Goal: Task Accomplishment & Management: Use online tool/utility

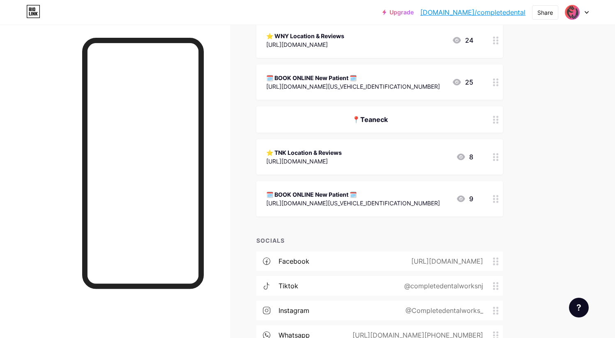
scroll to position [576, 0]
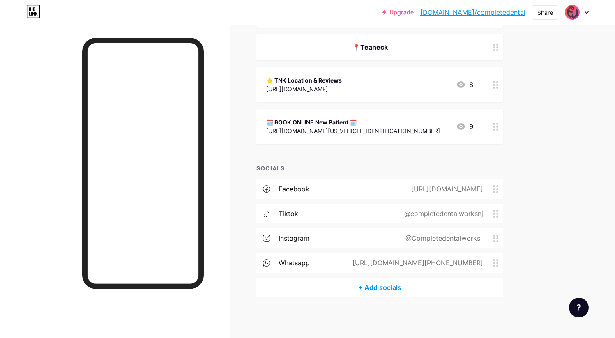
click at [313, 259] on div "whatsapp [URL][DOMAIN_NAME][PHONE_NUMBER]" at bounding box center [379, 263] width 246 height 20
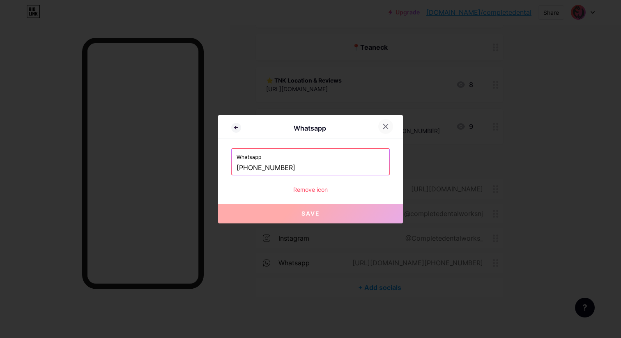
click at [388, 126] on icon at bounding box center [385, 126] width 7 height 7
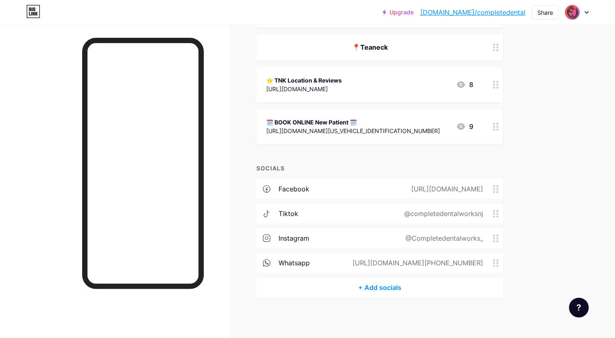
click at [334, 263] on div "whatsapp [URL][DOMAIN_NAME][PHONE_NUMBER]" at bounding box center [379, 263] width 246 height 20
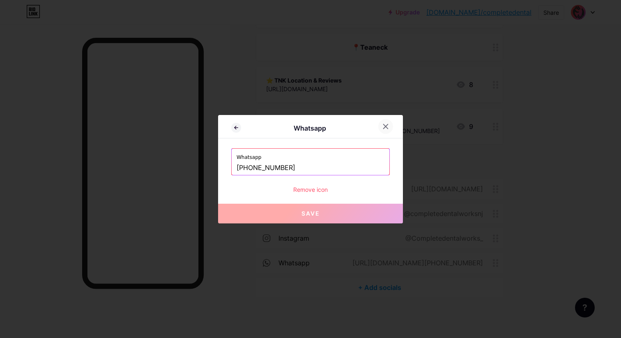
click at [387, 126] on icon at bounding box center [385, 126] width 7 height 7
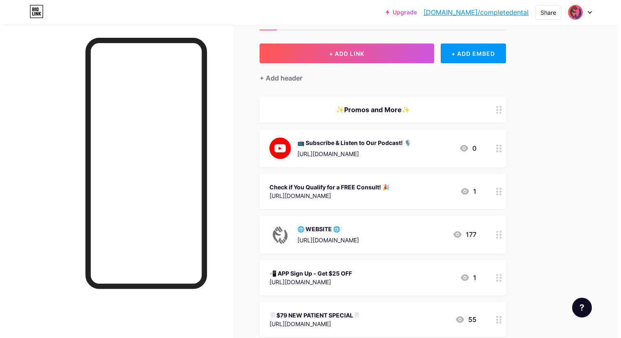
scroll to position [0, 0]
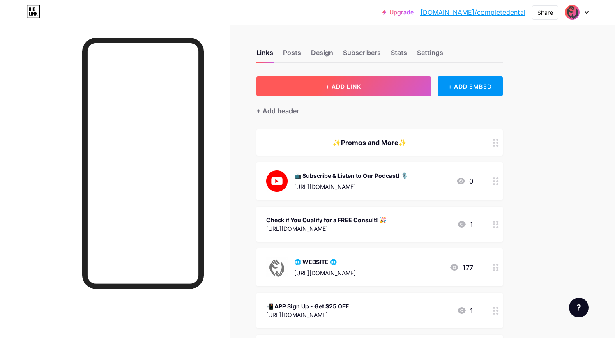
click at [405, 84] on button "+ ADD LINK" at bounding box center [343, 86] width 175 height 20
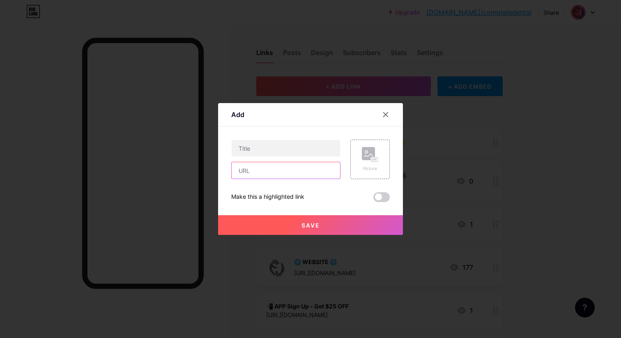
click at [279, 171] on input "text" at bounding box center [286, 170] width 108 height 16
paste input "Click here to subscribe via WhatsApp"
type input "Click here to subscribe via WhatsApp"
drag, startPoint x: 288, startPoint y: 170, endPoint x: 224, endPoint y: 169, distance: 64.1
click at [224, 169] on div "Add Content YouTube Play YouTube video without leaving your page. ADD Vimeo Pla…" at bounding box center [310, 169] width 185 height 132
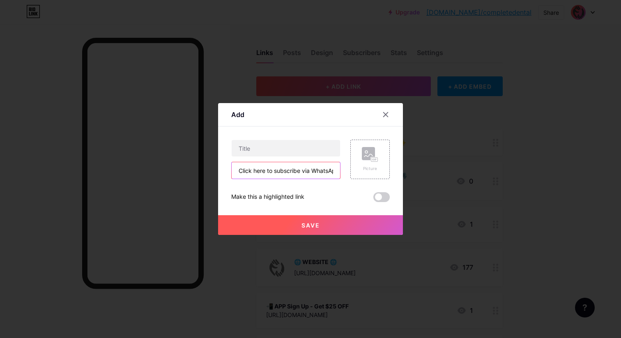
scroll to position [0, 7]
drag, startPoint x: 238, startPoint y: 170, endPoint x: 348, endPoint y: 168, distance: 110.1
click at [348, 168] on div "Click here to subscribe via WhatsApp Picture" at bounding box center [310, 159] width 159 height 39
paste input "[URL][DOMAIN_NAME]:"
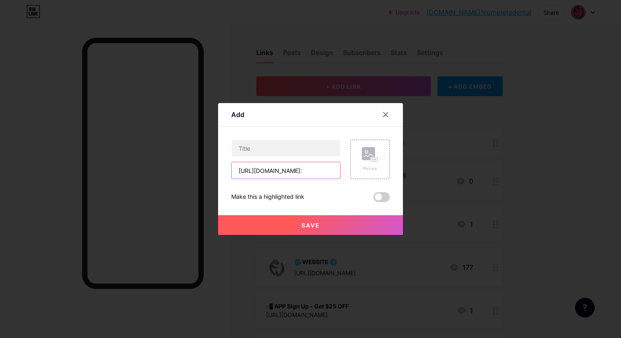
scroll to position [0, 416]
type input "[URL][DOMAIN_NAME]:"
click at [286, 149] on input "text" at bounding box center [286, 148] width 108 height 16
paste input "Click here to subscribe via WhatsApp"
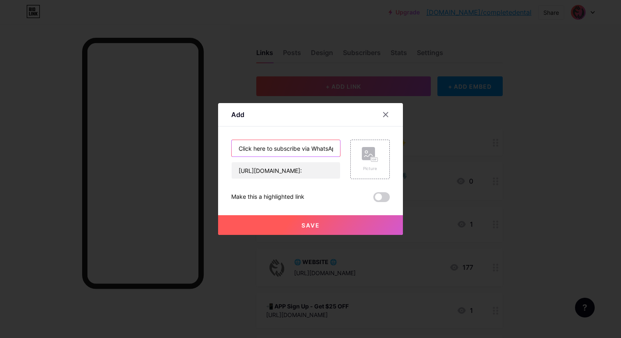
scroll to position [0, 7]
drag, startPoint x: 295, startPoint y: 148, endPoint x: 269, endPoint y: 147, distance: 25.9
click at [269, 147] on input "Click here to subscribe via WhatsApp" at bounding box center [286, 148] width 108 height 16
type input "Click here to chat via WhatsApp"
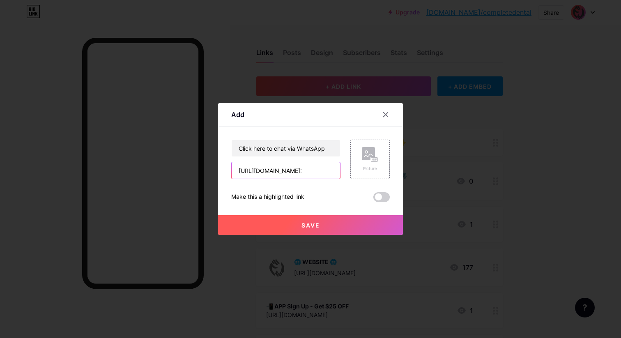
click at [251, 171] on input "[URL][DOMAIN_NAME]:" at bounding box center [286, 170] width 108 height 16
drag, startPoint x: 237, startPoint y: 171, endPoint x: 362, endPoint y: 176, distance: 125.0
click at [362, 176] on div "Click here to chat via WhatsApp [URL][DOMAIN_NAME]: Picture" at bounding box center [310, 159] width 159 height 39
paste input "get%20information.%20Say%20START%20to%20begin%20our%20conversation!"
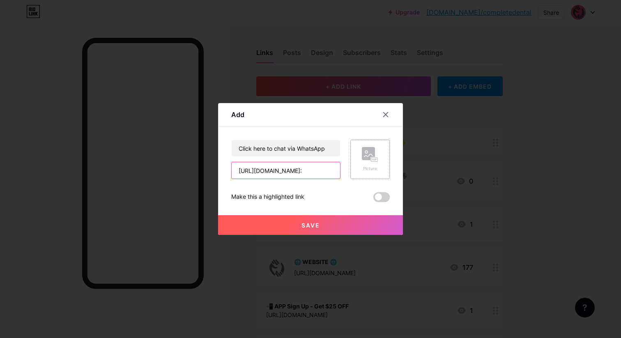
scroll to position [0, 532]
type input "[URL][DOMAIN_NAME]:"
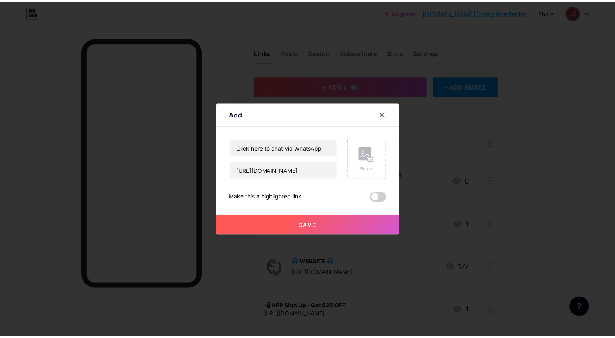
scroll to position [0, 0]
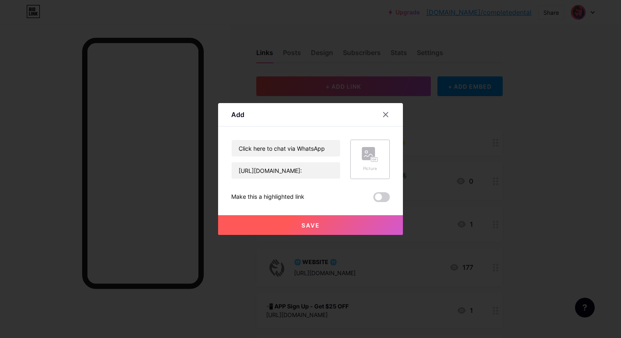
click at [366, 161] on icon at bounding box center [370, 154] width 16 height 15
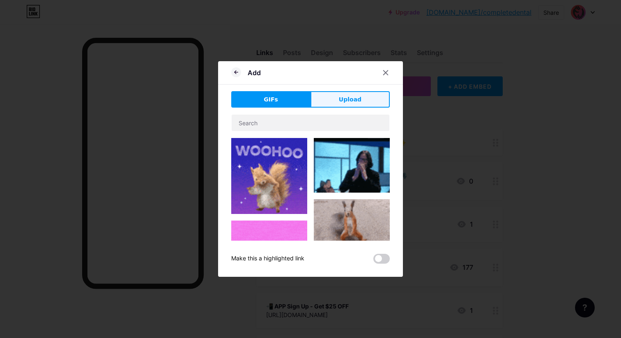
click at [350, 98] on span "Upload" at bounding box center [350, 99] width 23 height 9
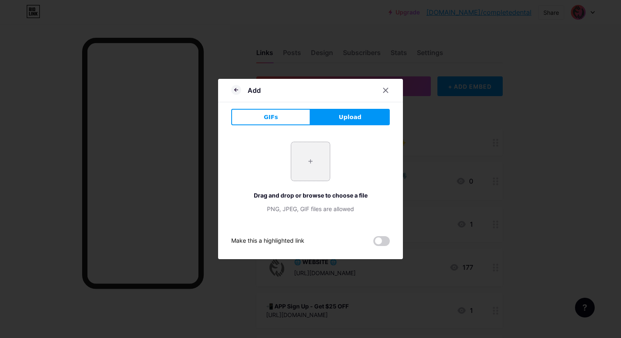
click at [318, 161] on input "file" at bounding box center [310, 161] width 39 height 39
type input "C:\fakepath\whatsapp.png"
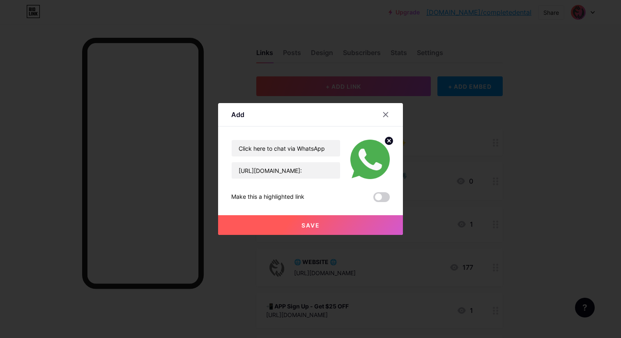
click at [338, 219] on button "Save" at bounding box center [310, 225] width 185 height 20
